Goal: Find specific page/section

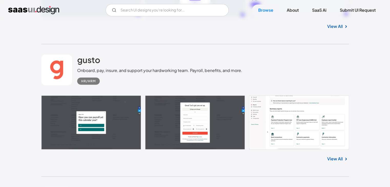
scroll to position [10966, 0]
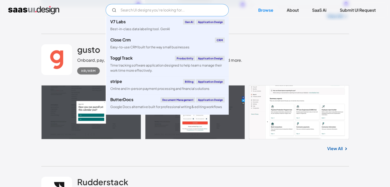
click at [144, 13] on input "Email Form" at bounding box center [167, 10] width 123 height 12
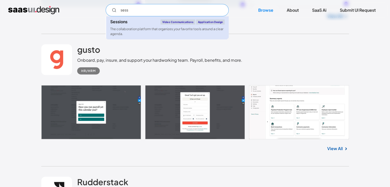
click at [133, 30] on div "The collaboration platform that organizes your favorite tools around a clear ag…" at bounding box center [167, 32] width 114 height 10
type input "sess"
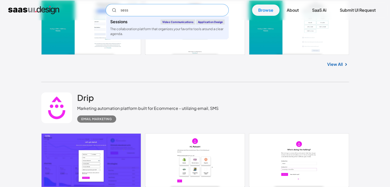
scroll to position [12824, 0]
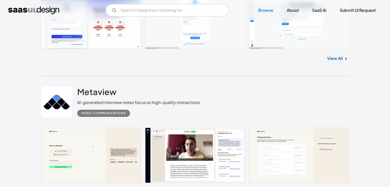
scroll to position [209, 0]
